Goal: Find contact information: Find contact information

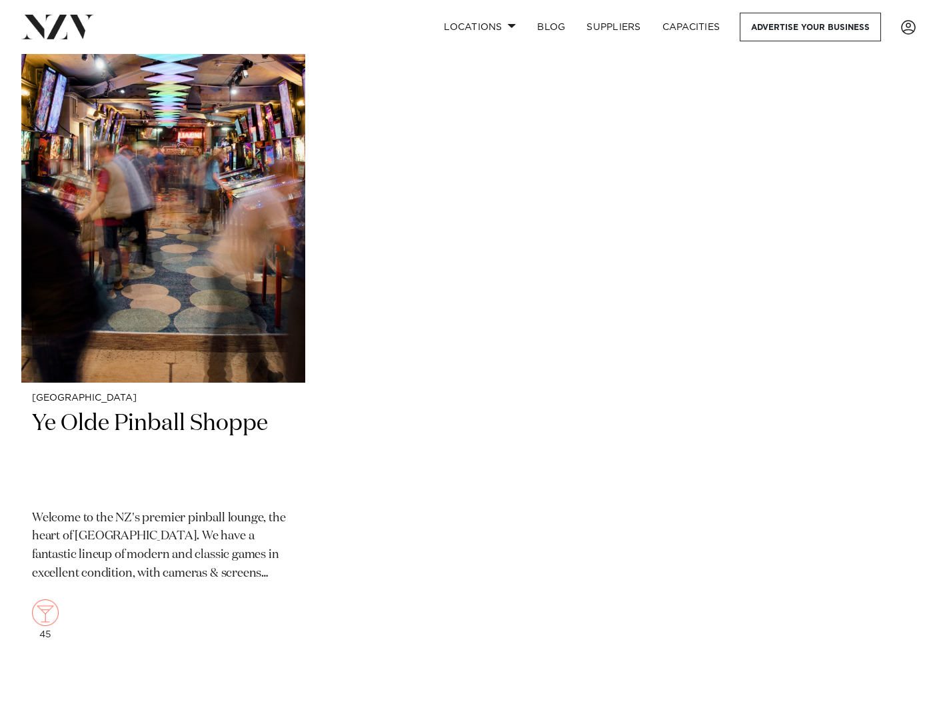
scroll to position [8190, 0]
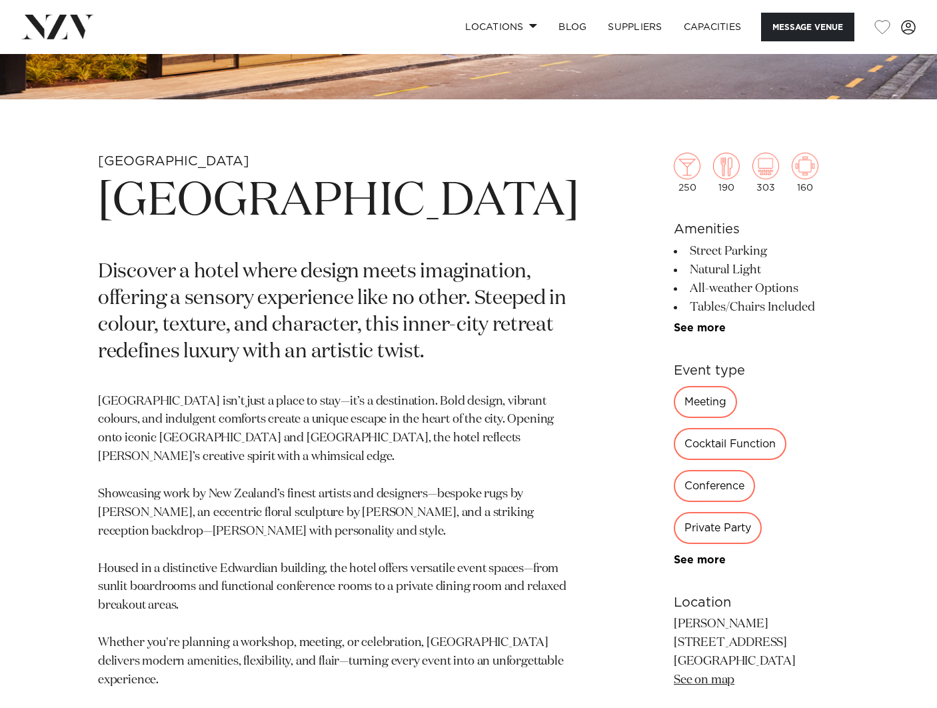
scroll to position [448, 0]
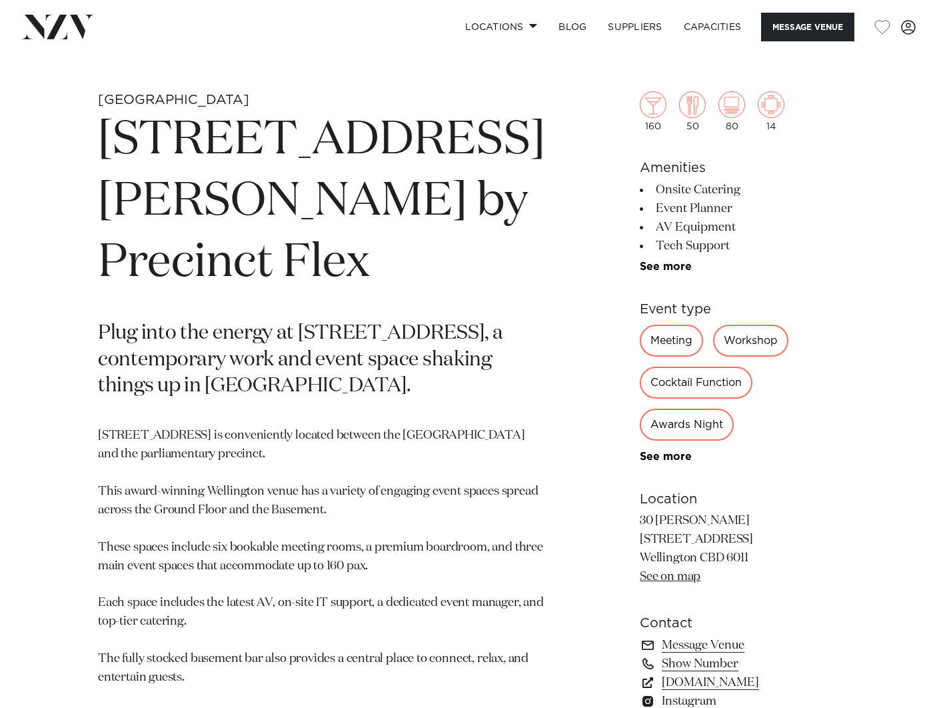
scroll to position [524, 0]
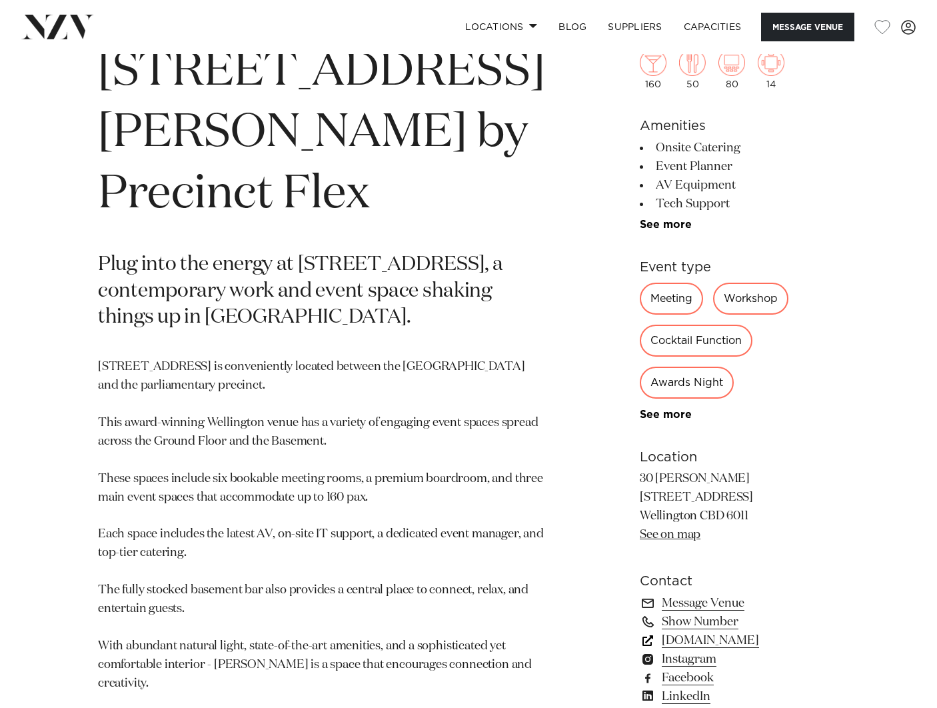
click at [682, 644] on link "precinctflex.co.nz" at bounding box center [739, 640] width 199 height 19
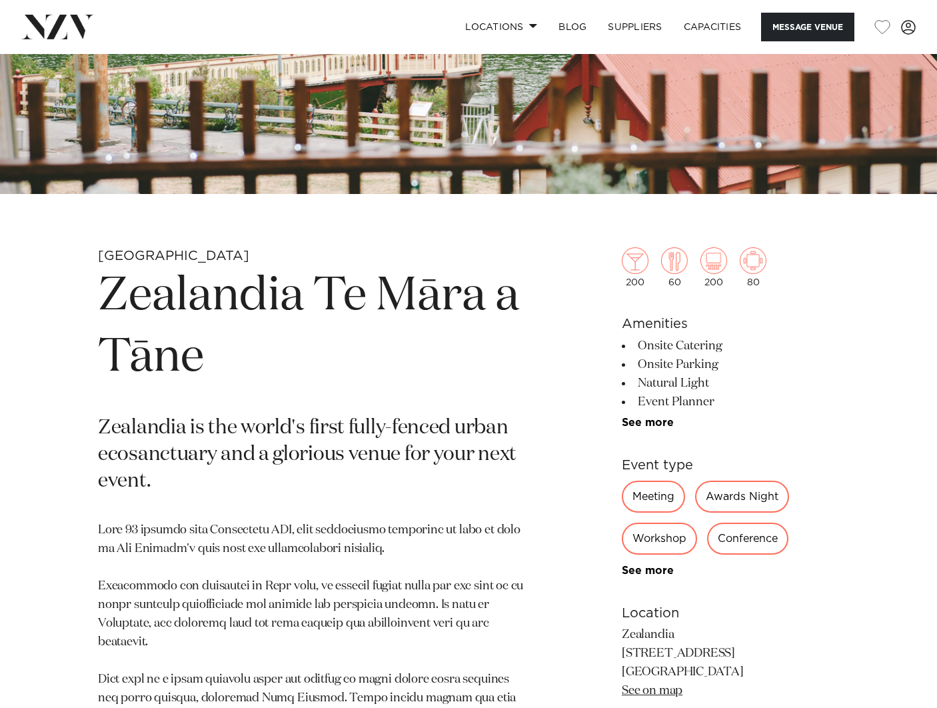
scroll to position [576, 0]
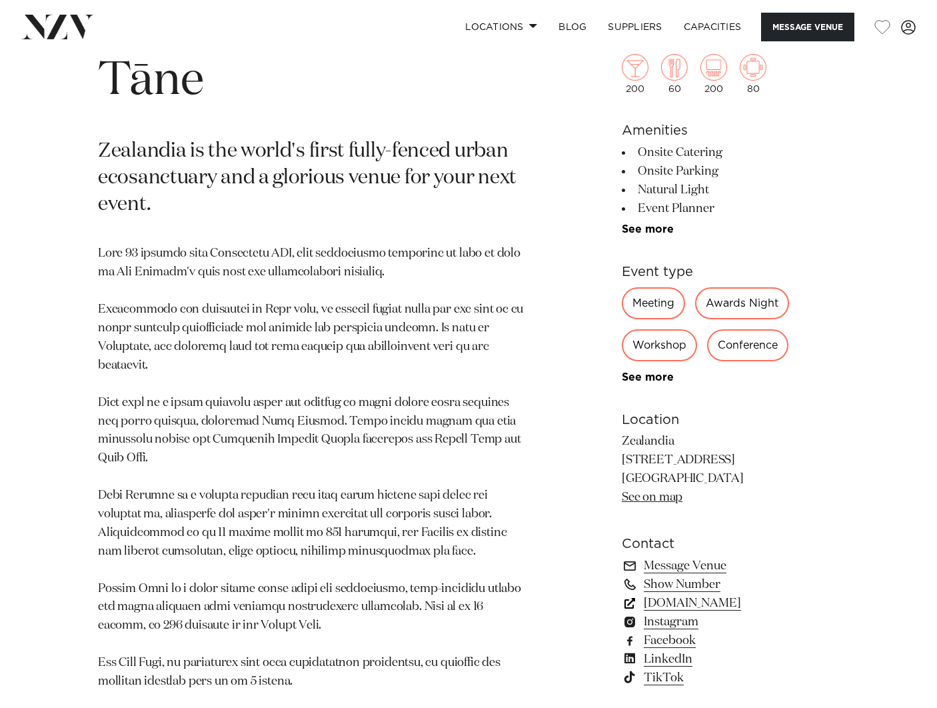
click at [664, 612] on link "www.visitzealandia.com" at bounding box center [730, 603] width 217 height 19
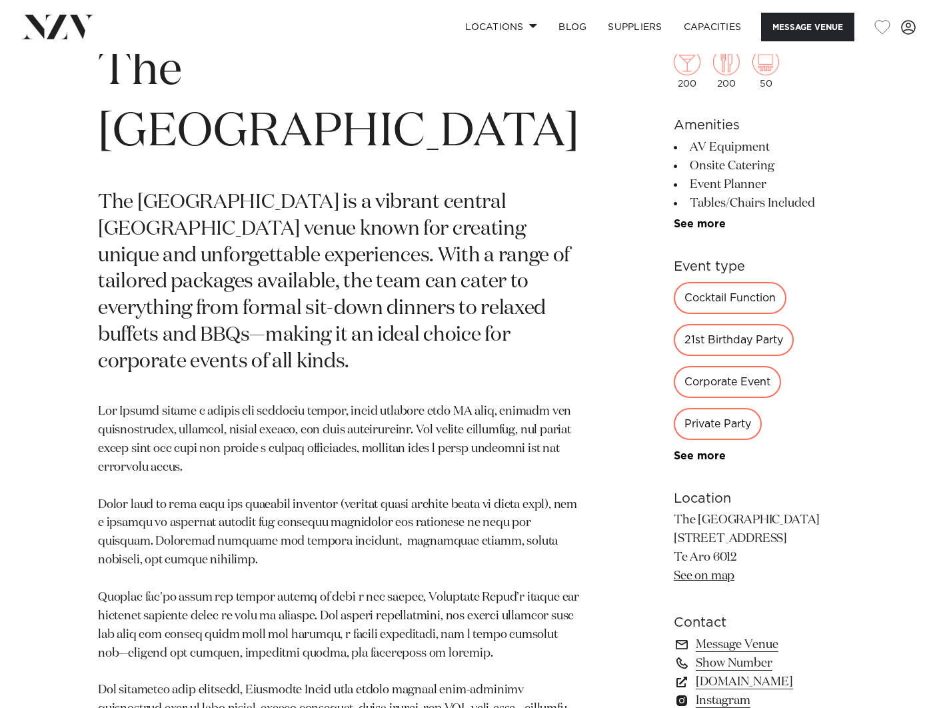
scroll to position [593, 0]
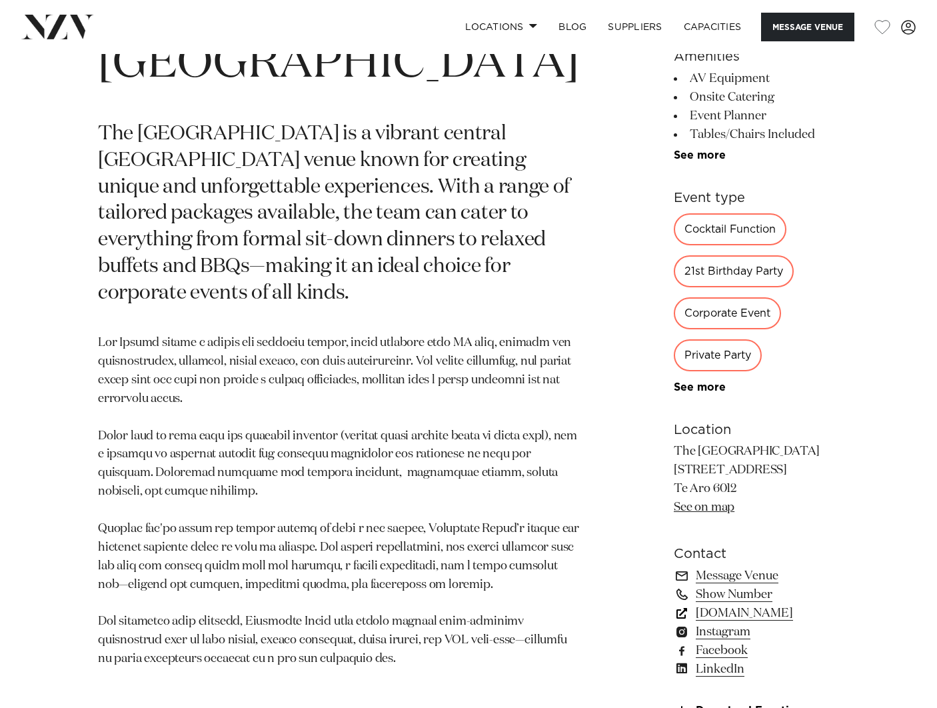
click at [696, 604] on link "[DOMAIN_NAME]" at bounding box center [756, 613] width 165 height 19
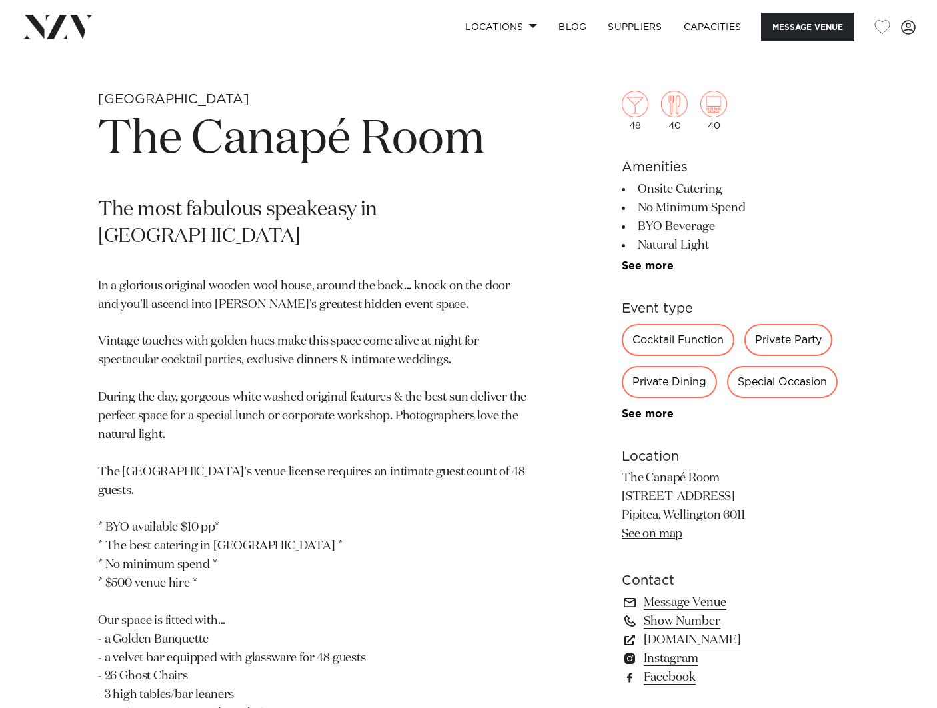
scroll to position [593, 0]
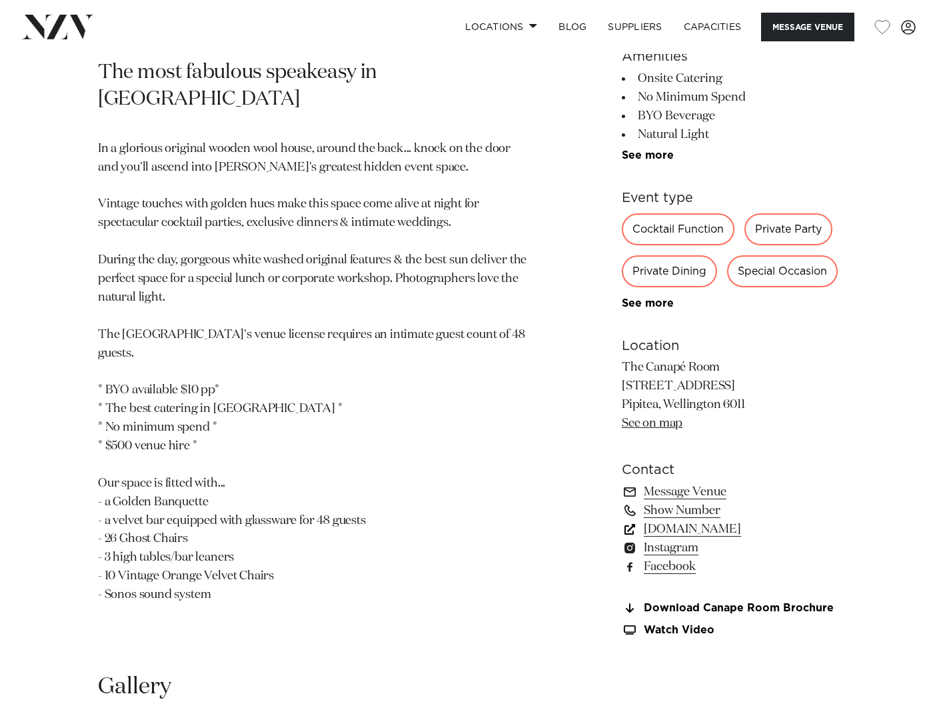
click at [704, 532] on link "www.canapecompany.co.nz" at bounding box center [730, 529] width 217 height 19
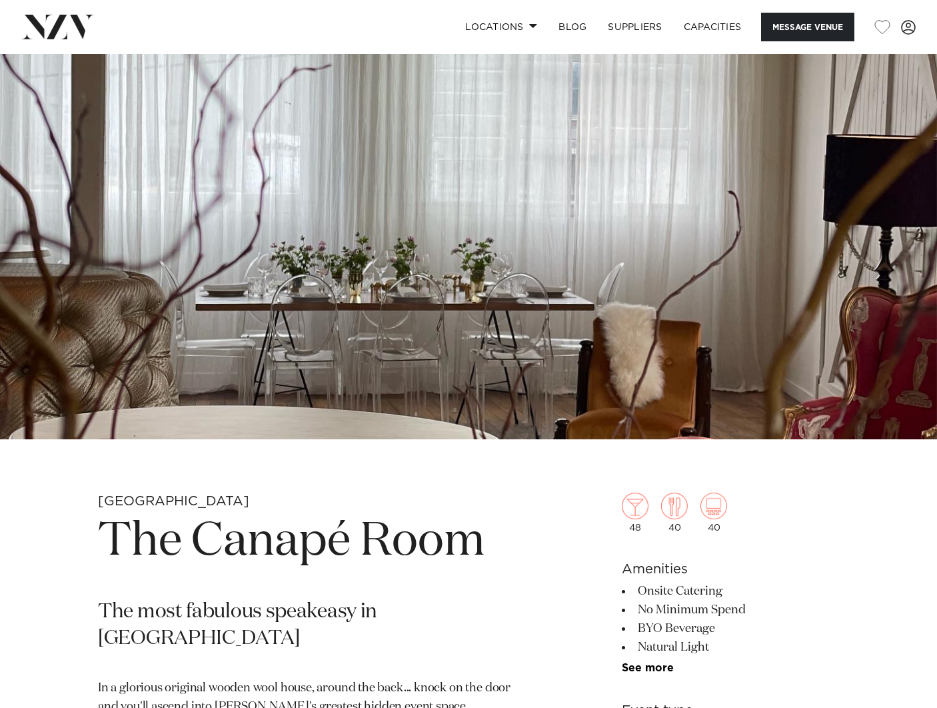
scroll to position [0, 0]
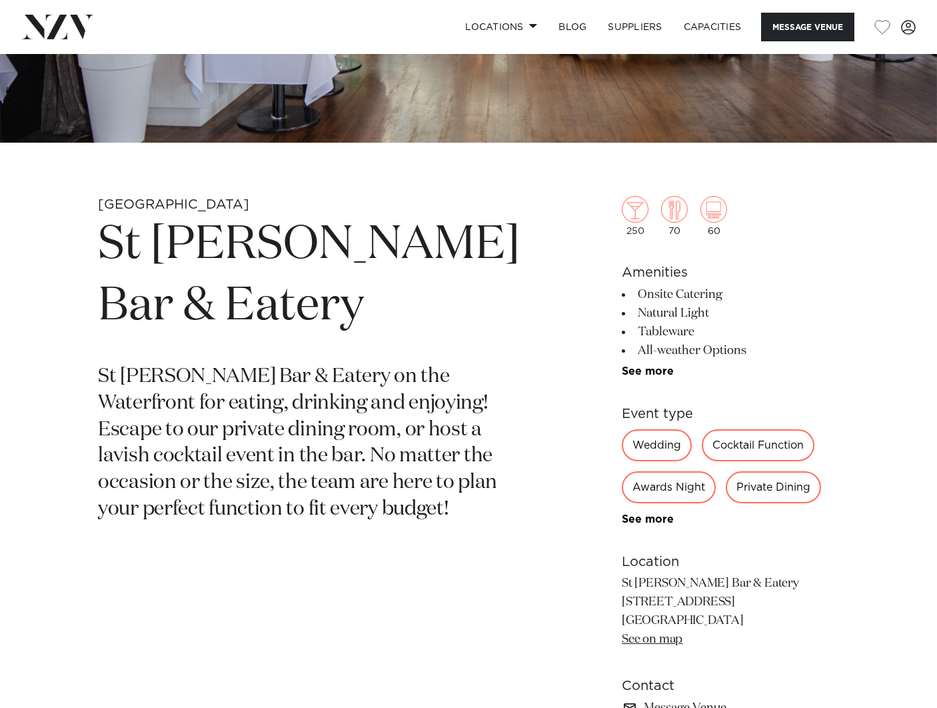
scroll to position [488, 0]
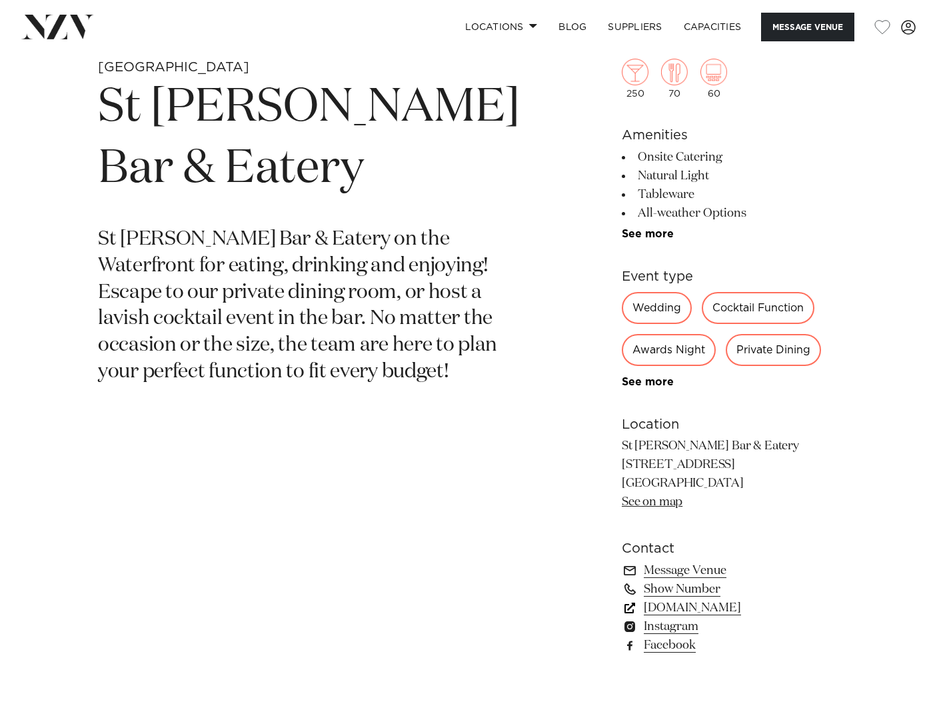
click at [693, 614] on link "[DOMAIN_NAME]" at bounding box center [730, 607] width 217 height 19
